Goal: Task Accomplishment & Management: Use online tool/utility

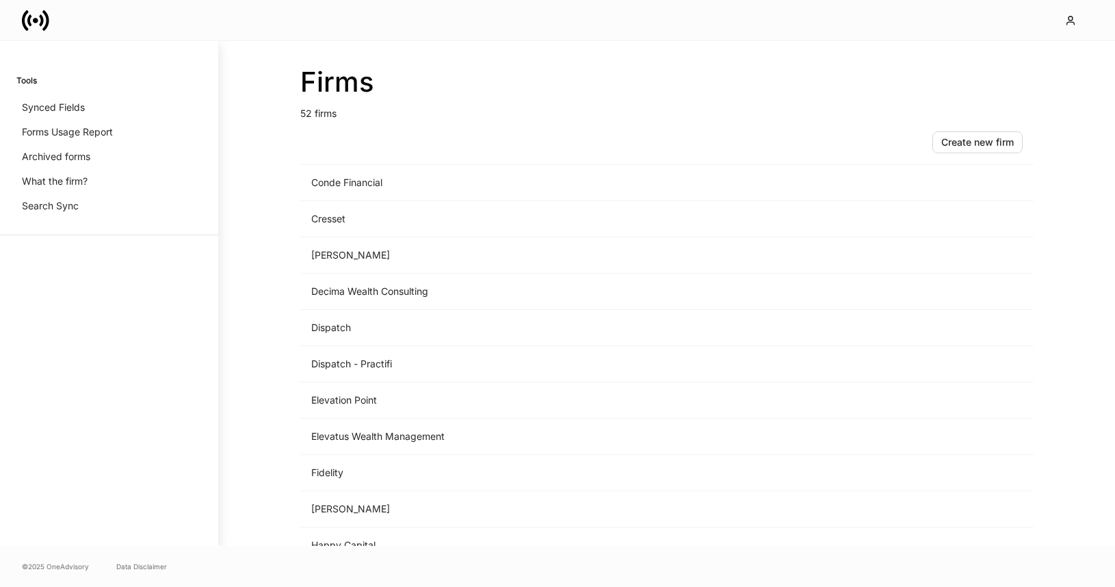
scroll to position [900, 0]
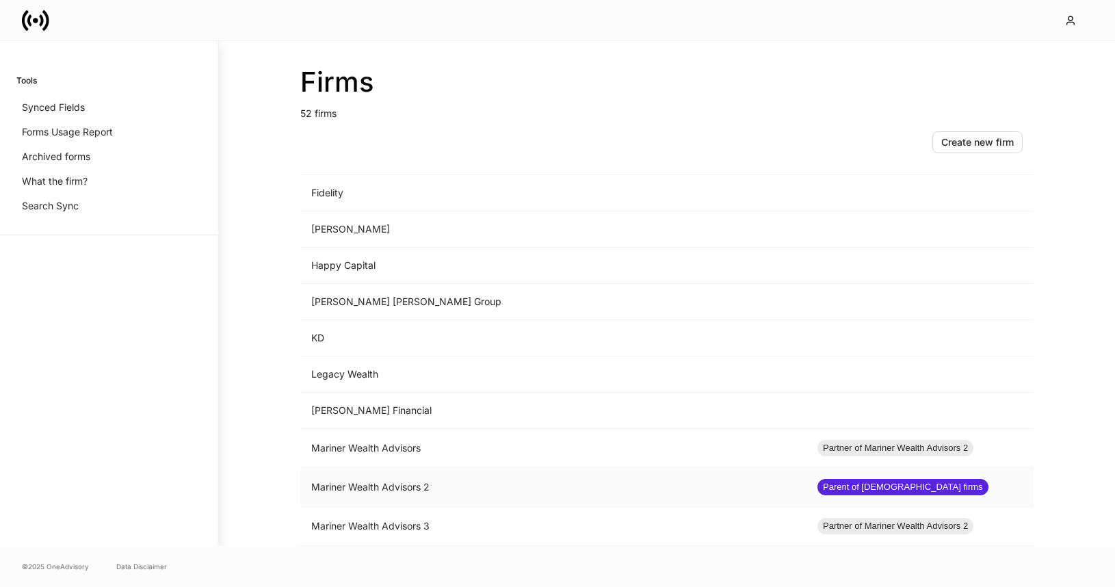
click at [473, 488] on td "Mariner Wealth Advisors 2" at bounding box center [553, 487] width 506 height 39
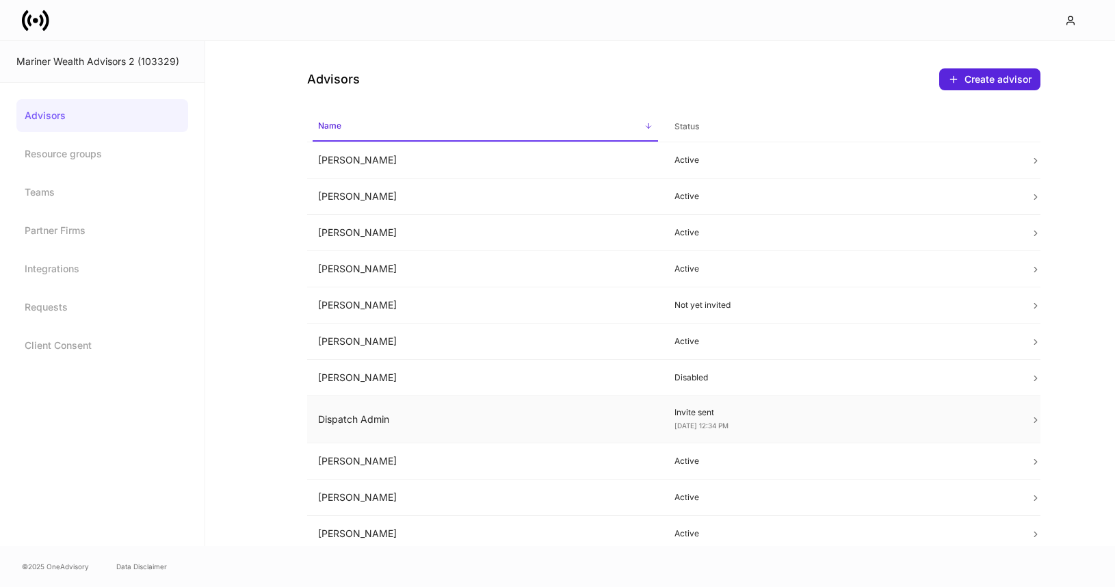
scroll to position [295, 0]
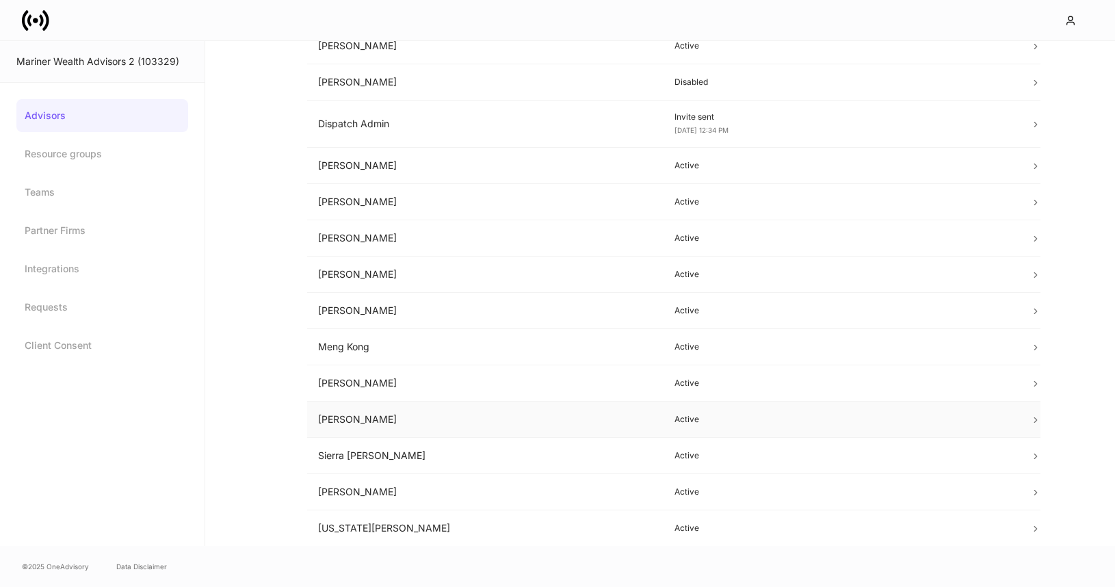
click at [599, 420] on td "Peter Chak" at bounding box center [485, 419] width 356 height 36
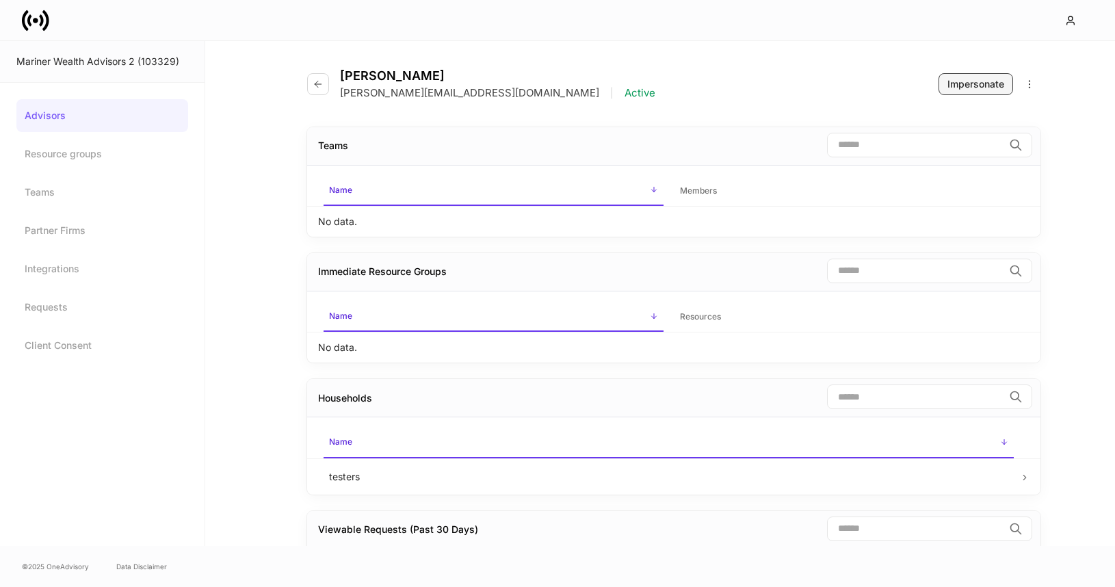
click at [968, 88] on div "Impersonate" at bounding box center [975, 84] width 57 height 14
